Goal: Transaction & Acquisition: Obtain resource

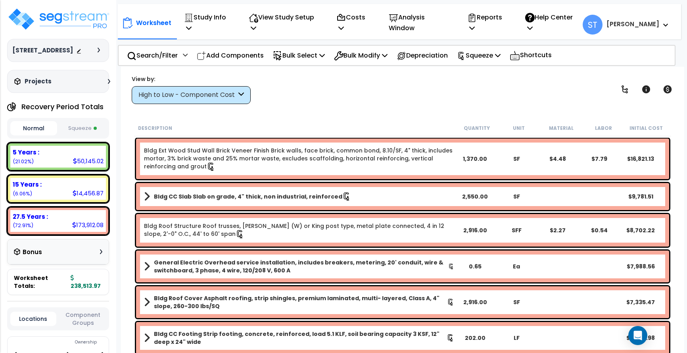
click at [101, 81] on div "Projects" at bounding box center [63, 81] width 102 height 8
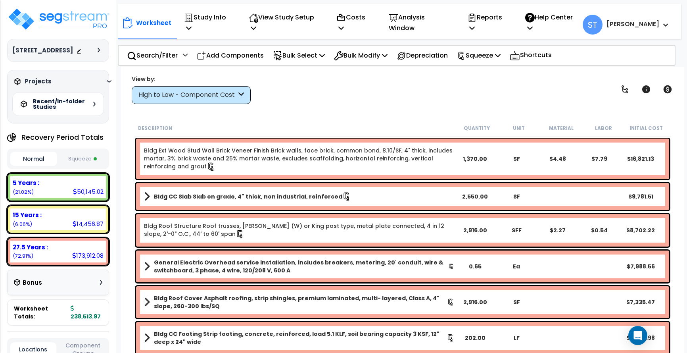
click at [86, 106] on h5 "Recent/In-folder Studies" at bounding box center [61, 103] width 56 height 11
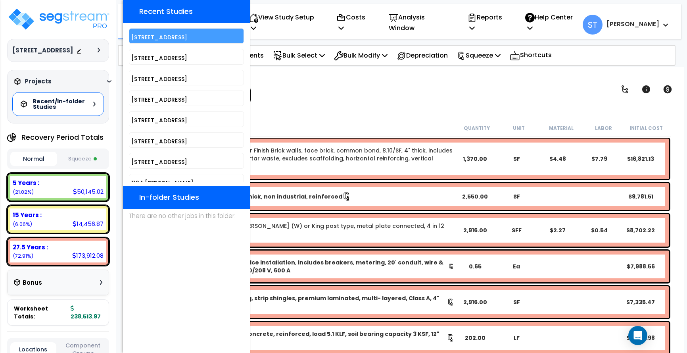
click at [158, 36] on h5 "[STREET_ADDRESS]" at bounding box center [186, 38] width 110 height 6
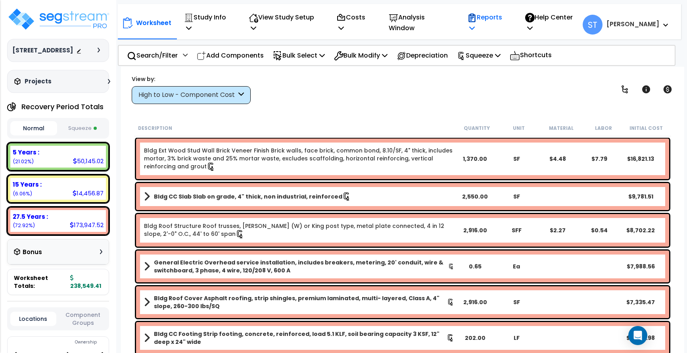
click at [508, 17] on p "Reports" at bounding box center [487, 22] width 41 height 21
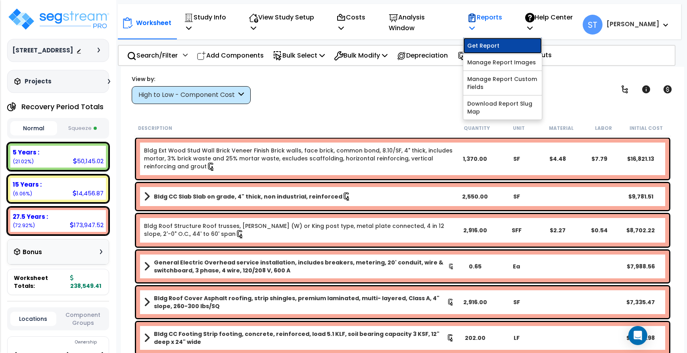
click at [505, 38] on link "Get Report" at bounding box center [502, 46] width 79 height 16
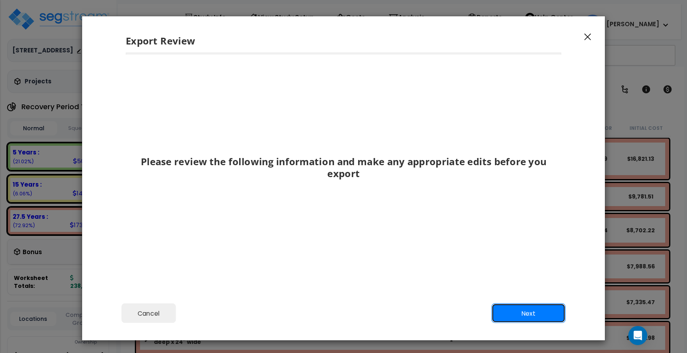
click at [526, 312] on button "Next" at bounding box center [529, 313] width 74 height 20
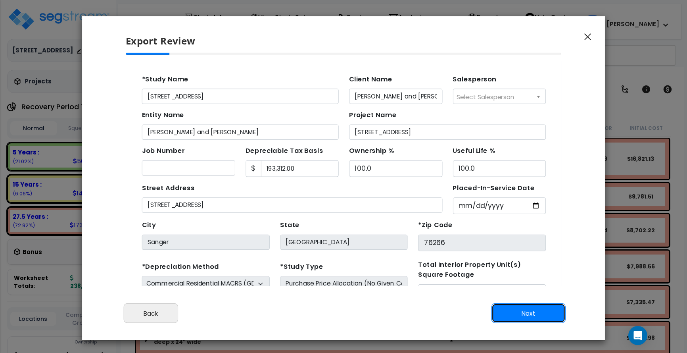
click at [524, 313] on button "Next" at bounding box center [529, 313] width 74 height 20
type input "17281"
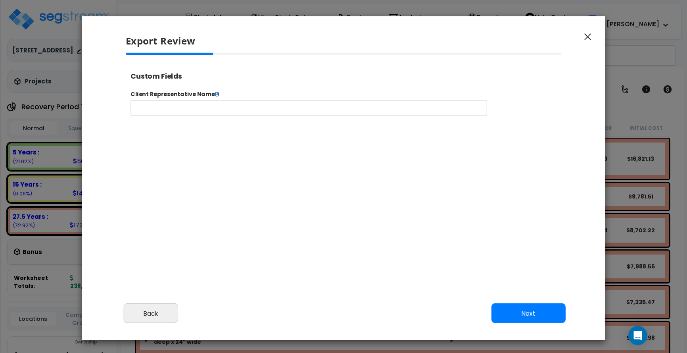
select select "2024"
click at [524, 313] on button "Next" at bounding box center [529, 313] width 74 height 20
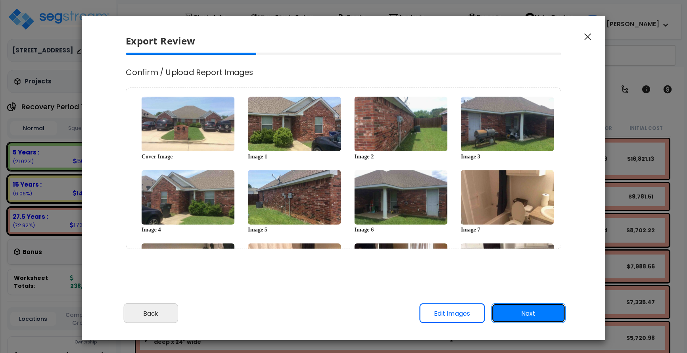
scroll to position [0, 0]
click at [524, 313] on button "Next" at bounding box center [529, 313] width 74 height 20
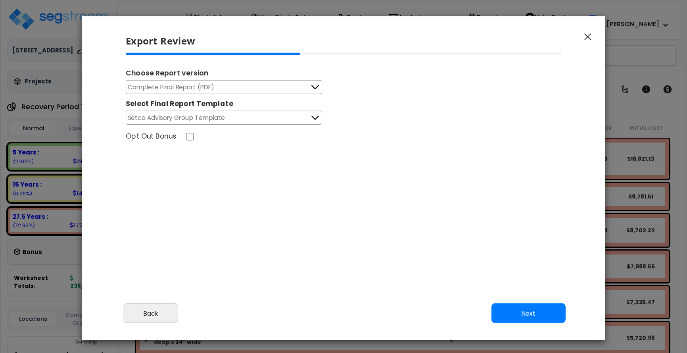
click at [287, 83] on button "Complete Final Report (PDF)" at bounding box center [224, 87] width 196 height 14
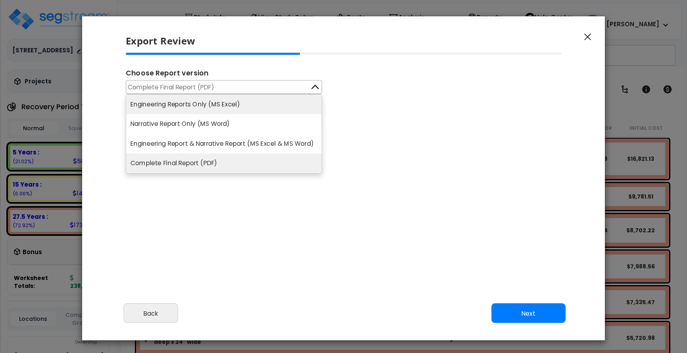
click at [282, 100] on li "Engineering Reports Only (MS Excel)" at bounding box center [224, 103] width 196 height 19
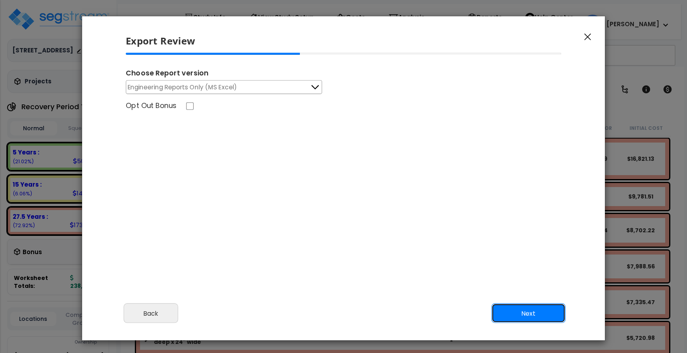
click at [534, 311] on button "Next" at bounding box center [529, 313] width 74 height 20
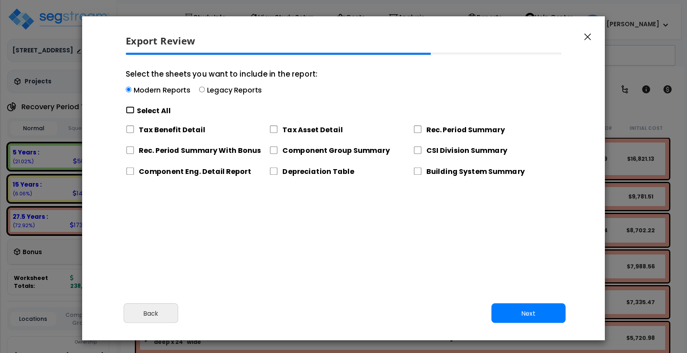
click at [132, 109] on input "Select the sheets you want to include in the report: Modern Reports Legacy Repo…" at bounding box center [130, 110] width 9 height 8
checkbox input "true"
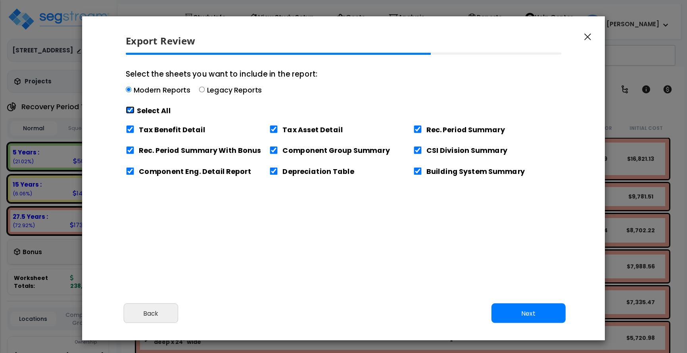
checkbox input "true"
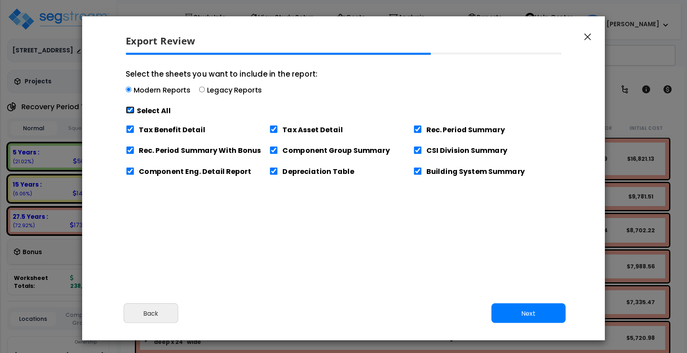
checkbox input "true"
click at [276, 129] on input "Tax Asset Detail" at bounding box center [273, 129] width 9 height 8
checkbox input "false"
click at [133, 126] on input "Tax Benefit Detail" at bounding box center [130, 129] width 9 height 8
checkbox input "false"
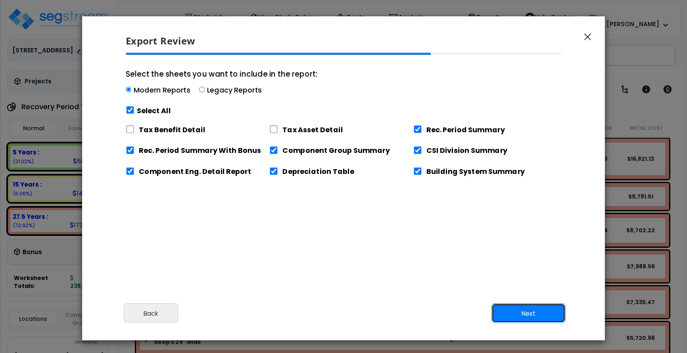
click at [533, 316] on button "Next" at bounding box center [529, 313] width 74 height 20
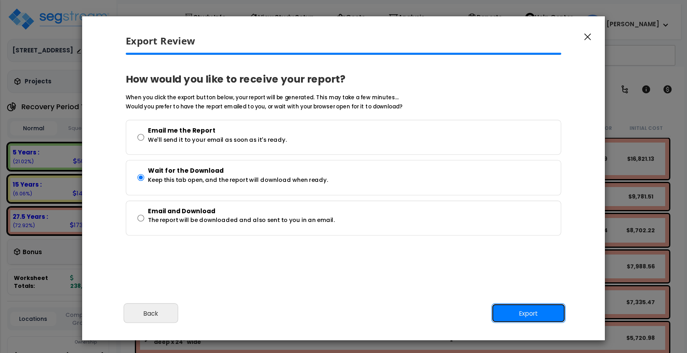
click at [524, 311] on button "Export" at bounding box center [529, 313] width 74 height 20
